Goal: Transaction & Acquisition: Purchase product/service

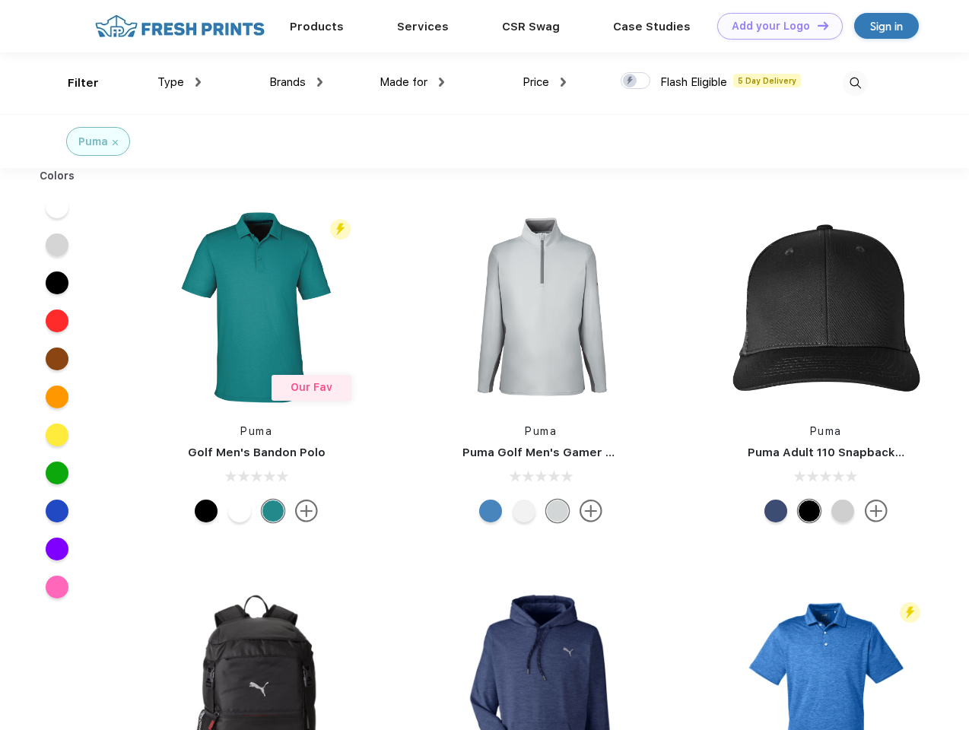
scroll to position [1, 0]
click at [774, 26] on link "Add your Logo Design Tool" at bounding box center [780, 26] width 126 height 27
click at [0, 0] on div "Design Tool" at bounding box center [0, 0] width 0 height 0
click at [816, 25] on link "Add your Logo Design Tool" at bounding box center [780, 26] width 126 height 27
click at [73, 83] on div "Filter" at bounding box center [83, 83] width 31 height 17
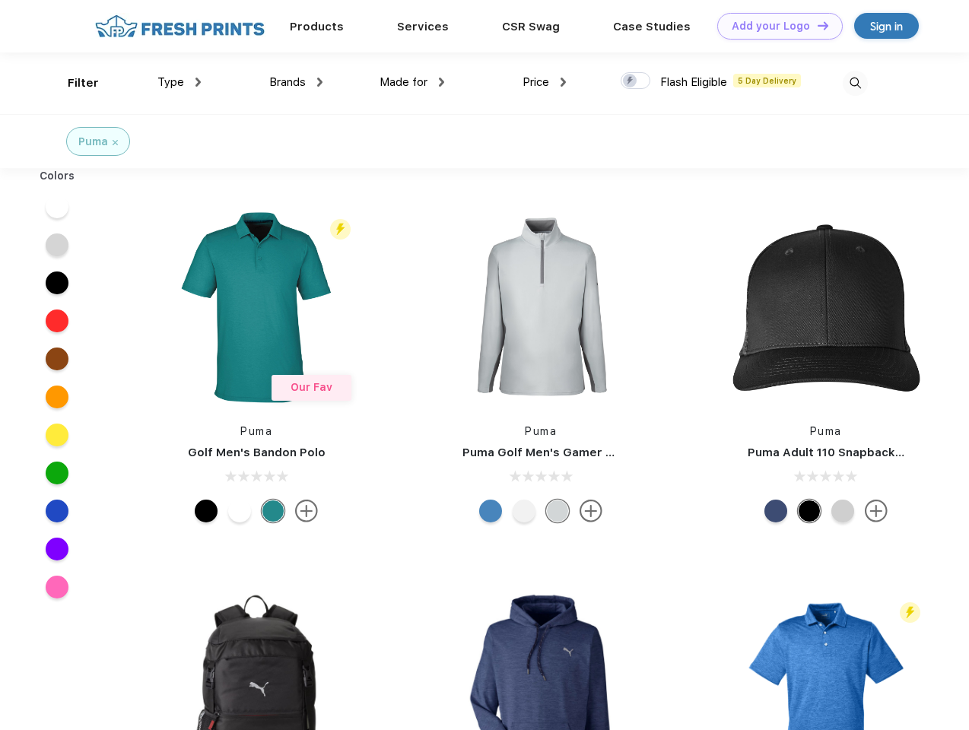
click at [180, 82] on span "Type" at bounding box center [170, 82] width 27 height 14
click at [296, 82] on span "Brands" at bounding box center [287, 82] width 37 height 14
click at [412, 82] on span "Made for" at bounding box center [404, 82] width 48 height 14
click at [545, 82] on span "Price" at bounding box center [536, 82] width 27 height 14
click at [636, 81] on div at bounding box center [636, 80] width 30 height 17
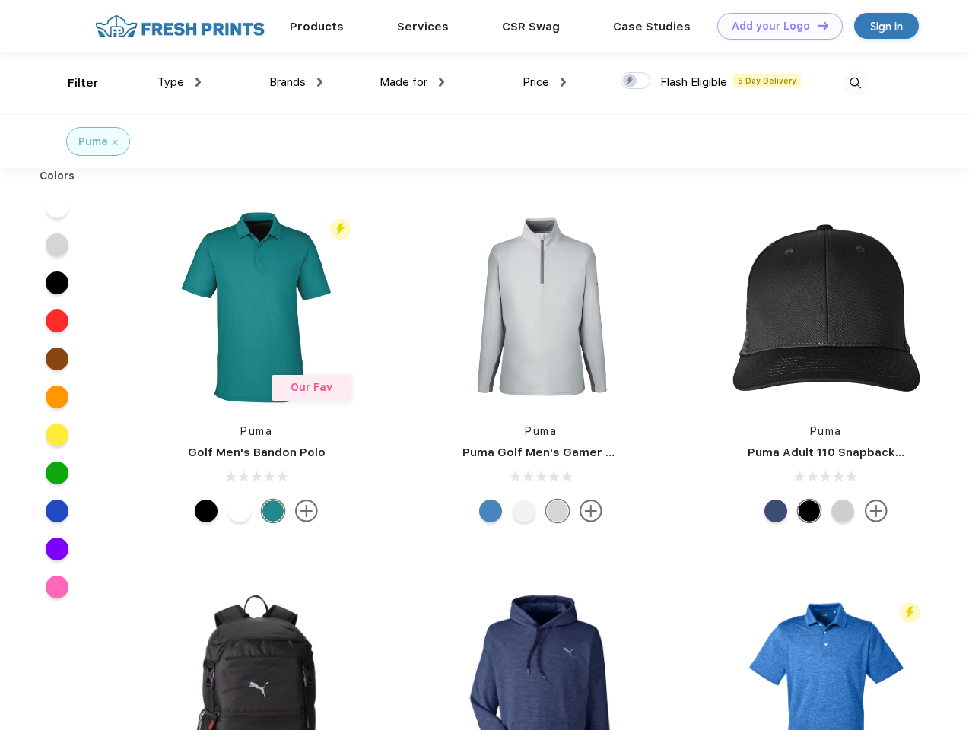
click at [631, 81] on input "checkbox" at bounding box center [626, 77] width 10 height 10
click at [855, 83] on img at bounding box center [855, 83] width 25 height 25
